Goal: Transaction & Acquisition: Purchase product/service

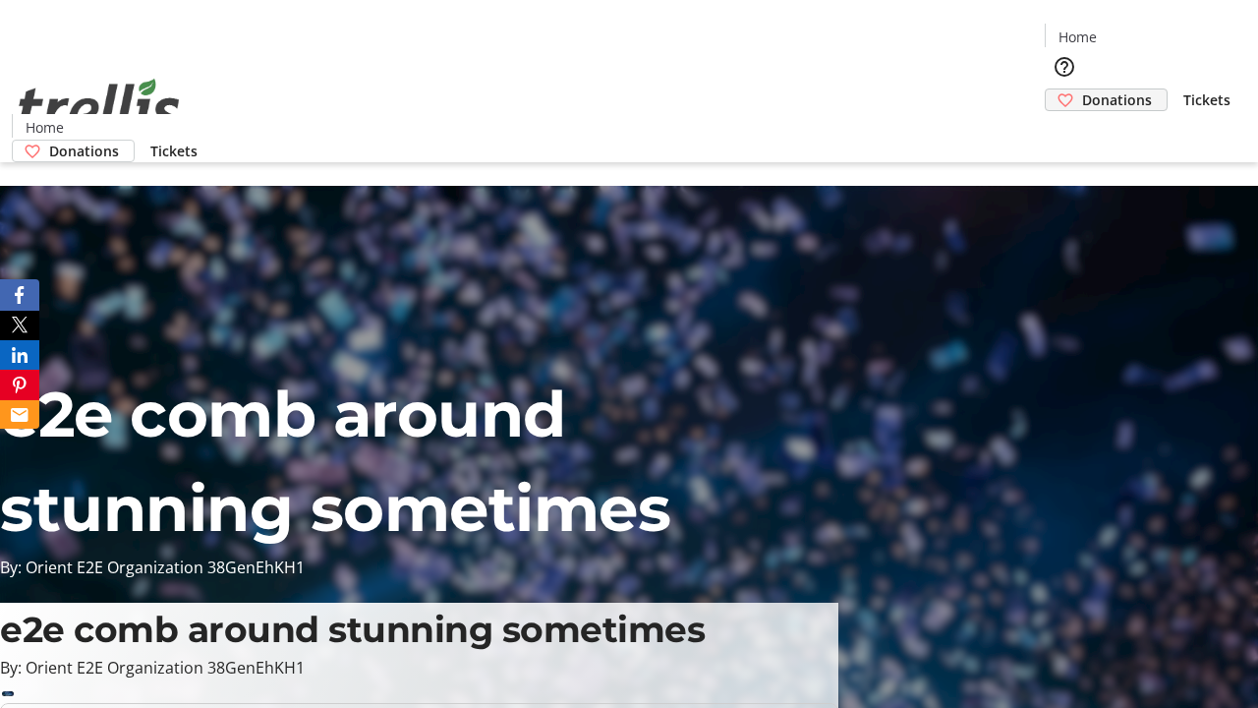
click at [1082, 89] on span "Donations" at bounding box center [1117, 99] width 70 height 21
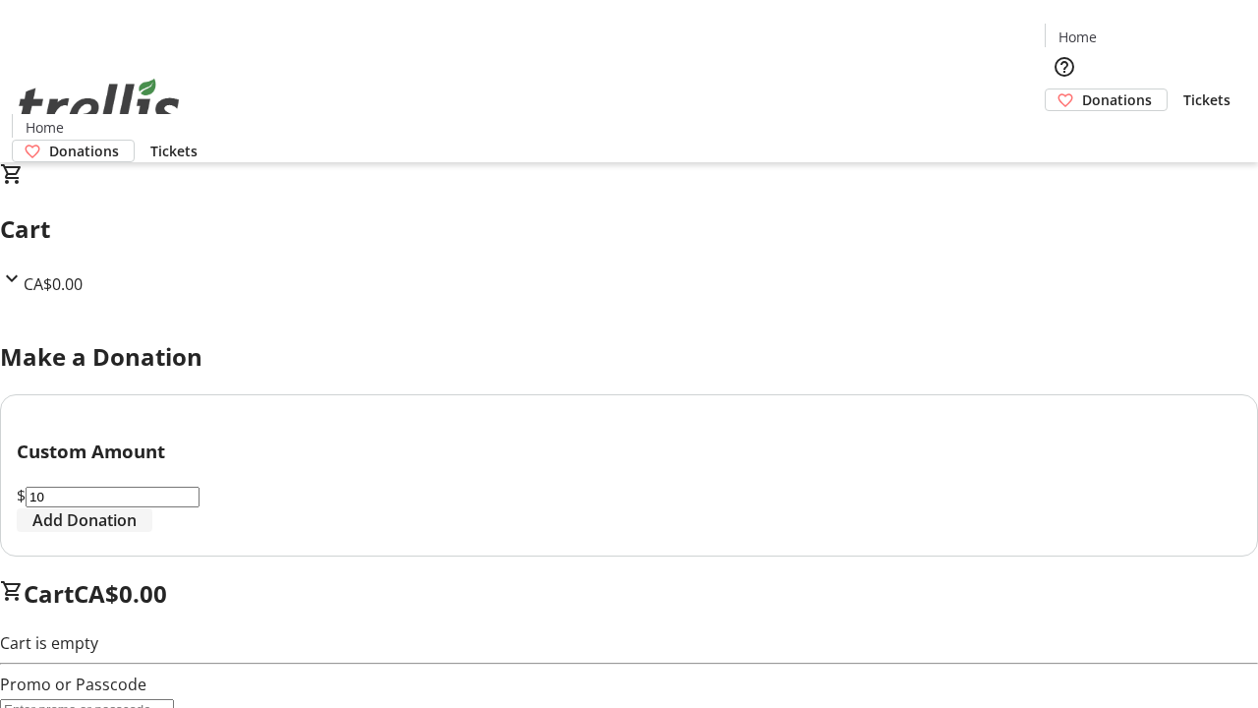
click at [137, 532] on span "Add Donation" at bounding box center [84, 520] width 104 height 24
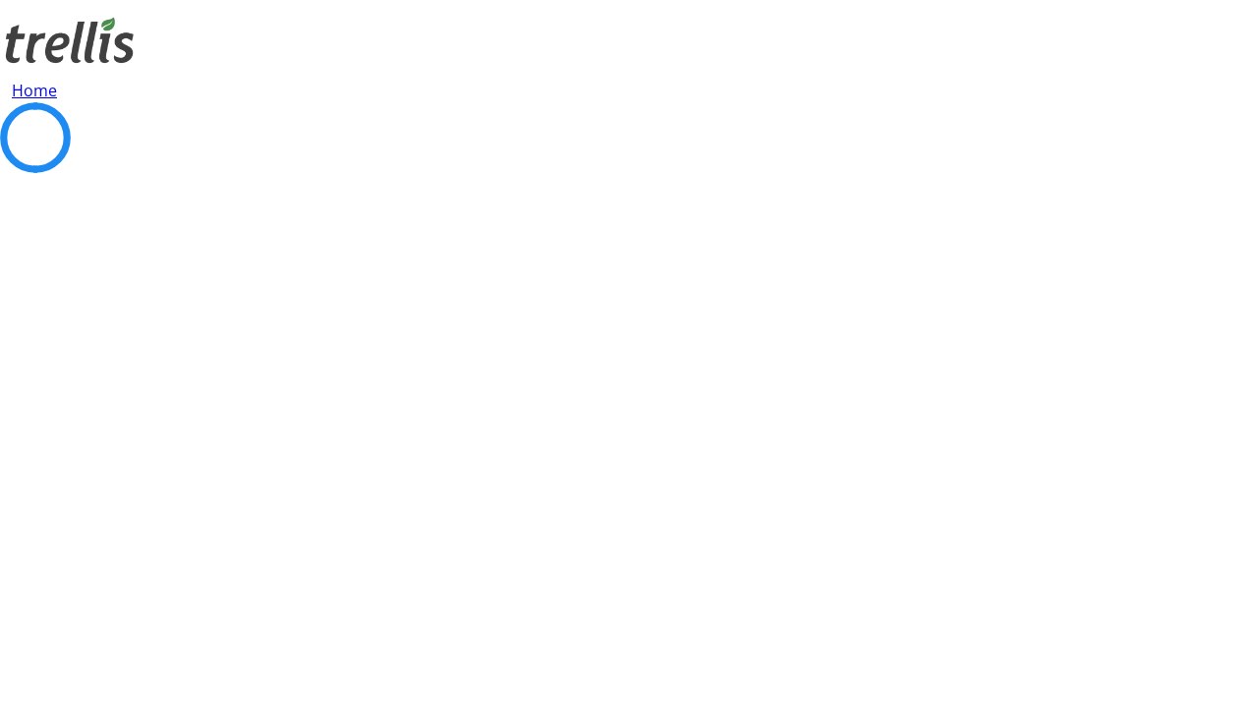
select select "CA"
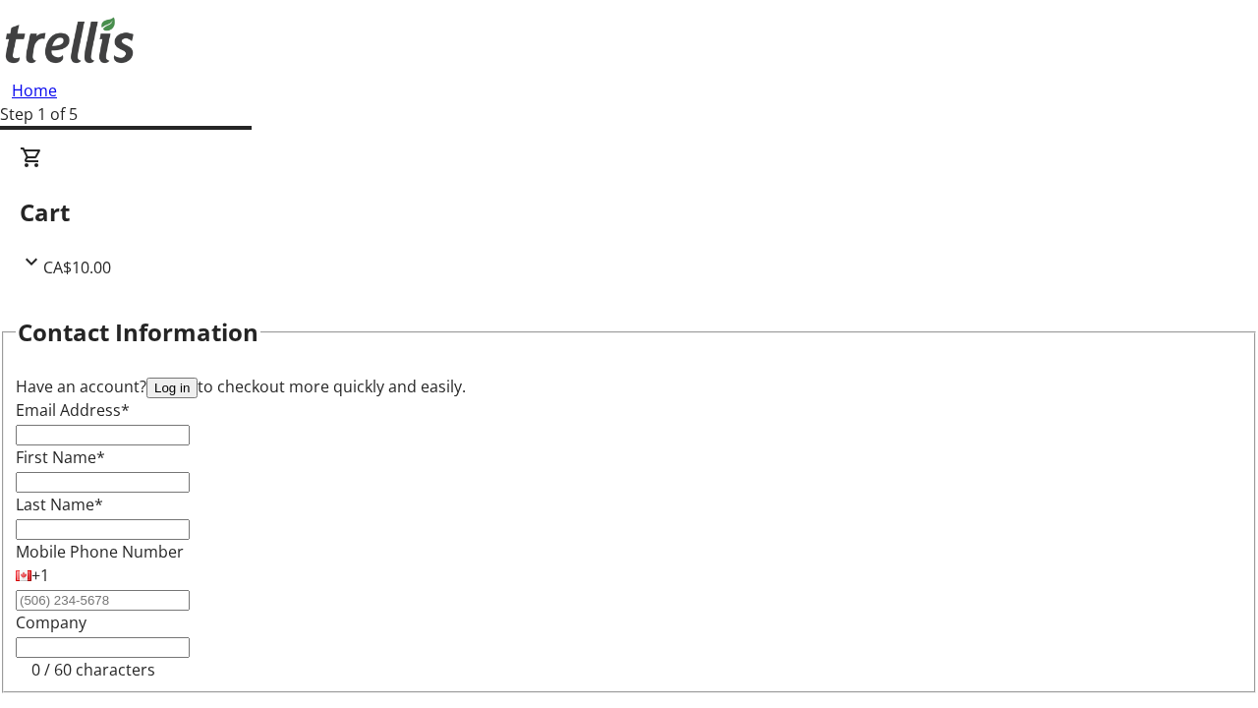
click at [198, 377] on button "Log in" at bounding box center [171, 387] width 51 height 21
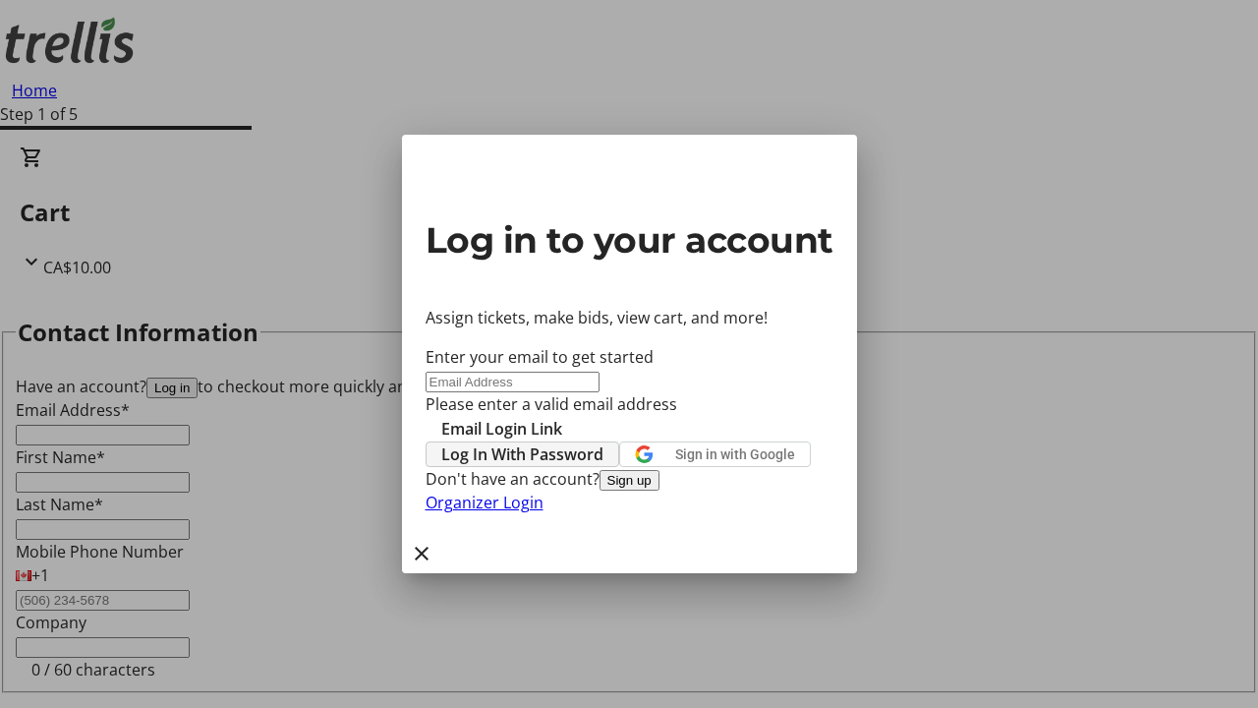
click at [604, 442] on span "Log In With Password" at bounding box center [522, 454] width 162 height 24
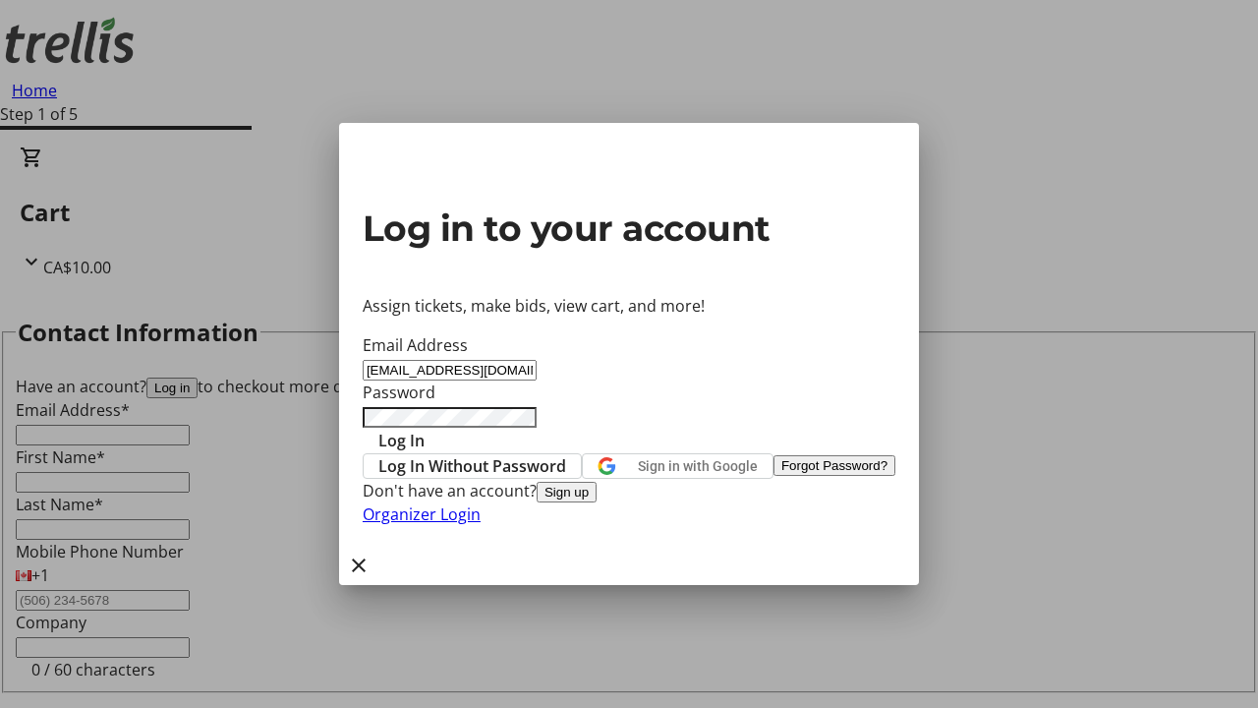
type input "[EMAIL_ADDRESS][DOMAIN_NAME]"
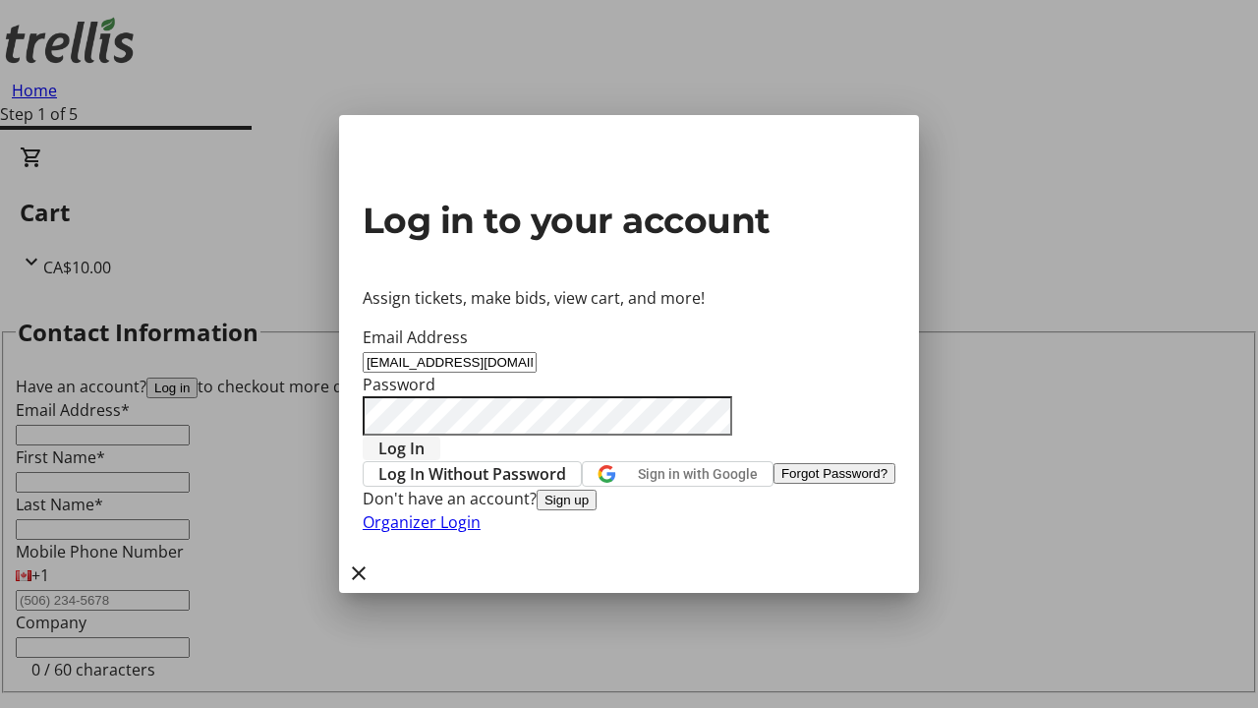
click at [425, 436] on span "Log In" at bounding box center [401, 448] width 46 height 24
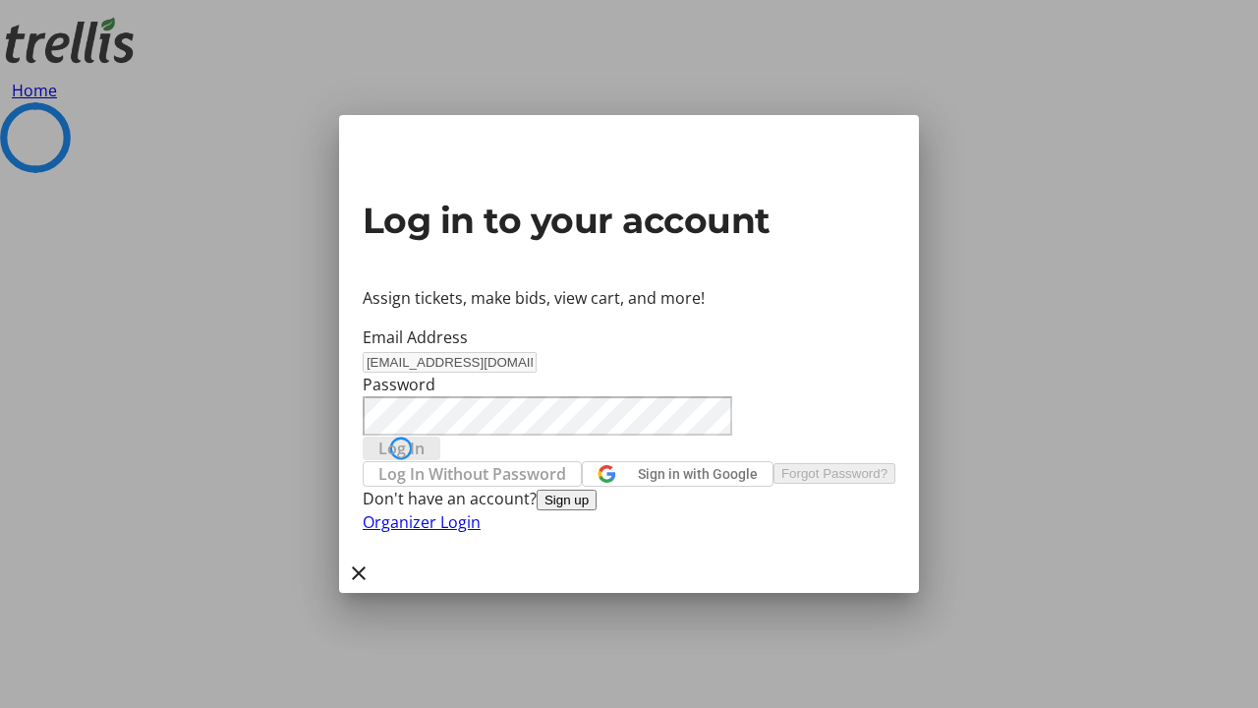
select select "CA"
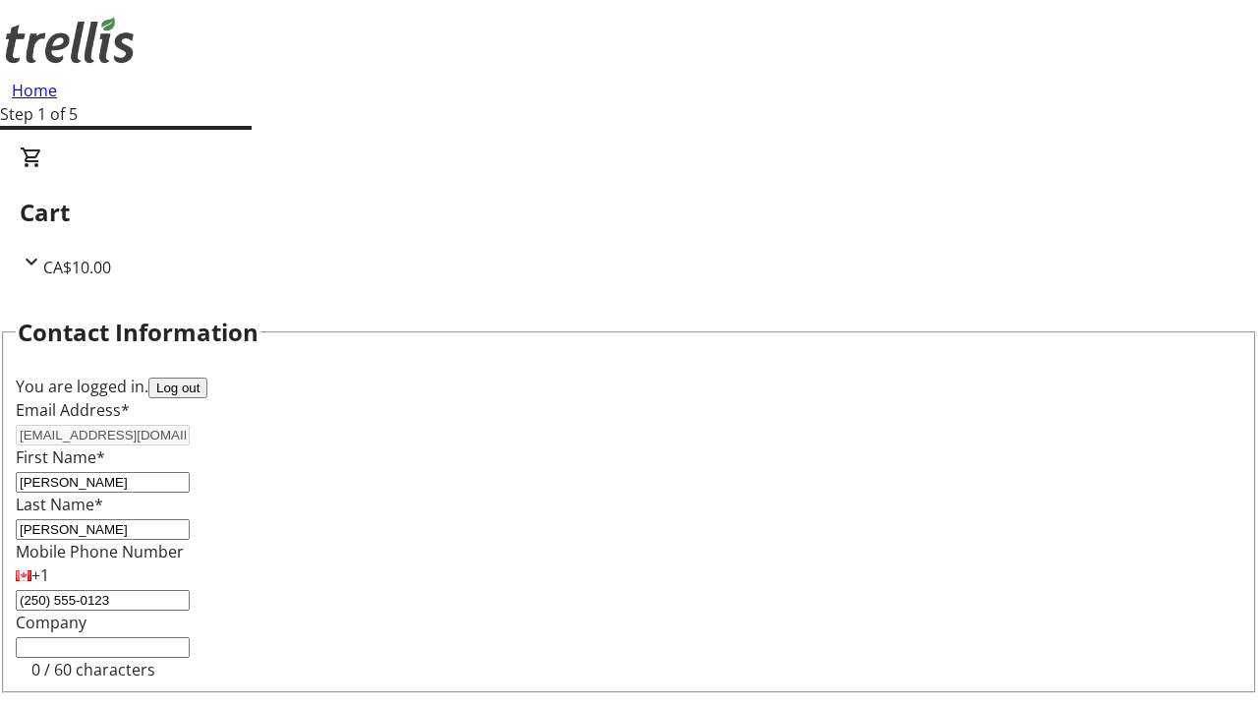
select select "BC"
select select "CA"
type input "V1Y 0C2"
